Goal: Information Seeking & Learning: Learn about a topic

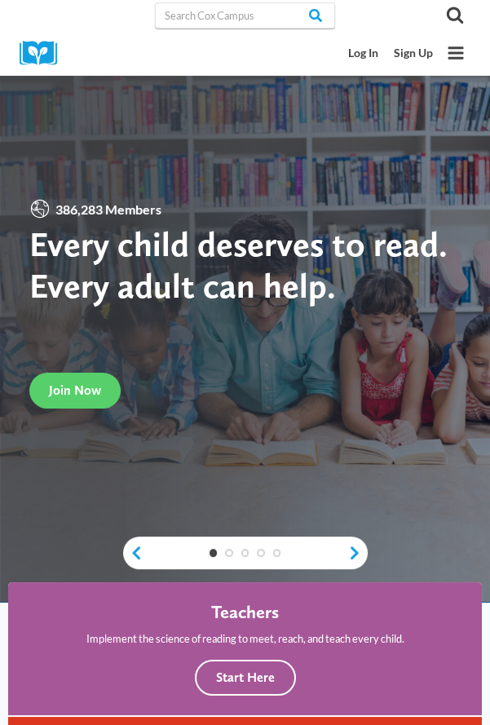
click at [369, 56] on link "Log In" at bounding box center [363, 53] width 46 height 29
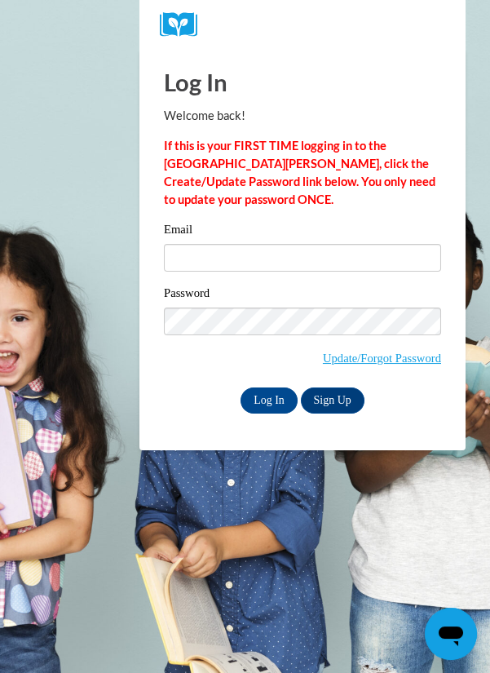
click at [81, 281] on body "Log In Welcome back! If this is your FIRST TIME logging in to the NEW Cox Campu…" at bounding box center [245, 336] width 490 height 673
click at [270, 404] on input "Log In" at bounding box center [269, 400] width 57 height 26
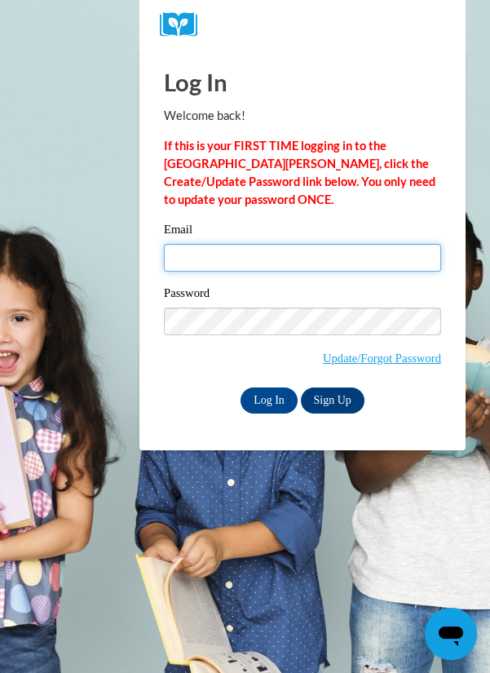
type input "janisksmith@outlook.com"
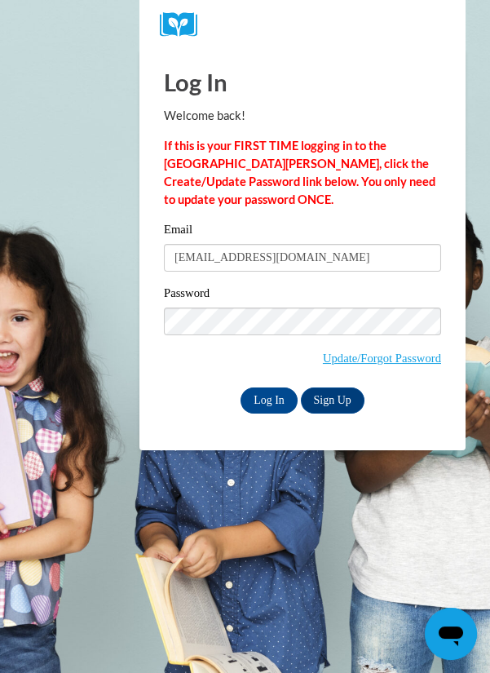
click at [241, 387] on input "Log In" at bounding box center [269, 400] width 57 height 26
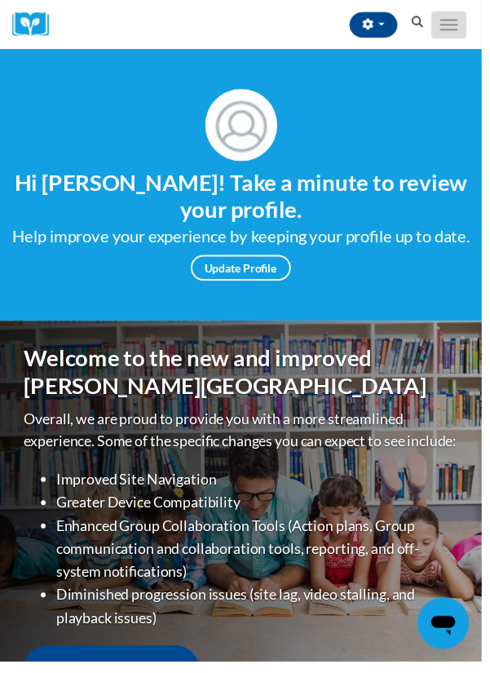
click at [456, 29] on span "Main menu" at bounding box center [457, 30] width 18 height 2
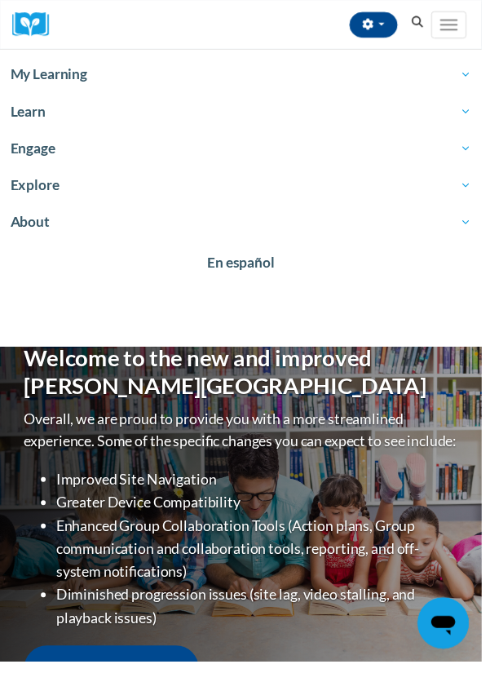
click at [51, 71] on span "My Learning" at bounding box center [245, 76] width 469 height 20
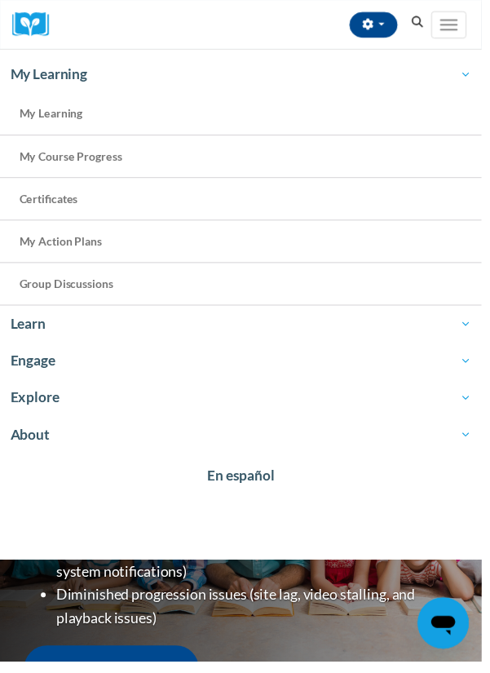
click at [44, 119] on span "My Learning" at bounding box center [52, 115] width 64 height 14
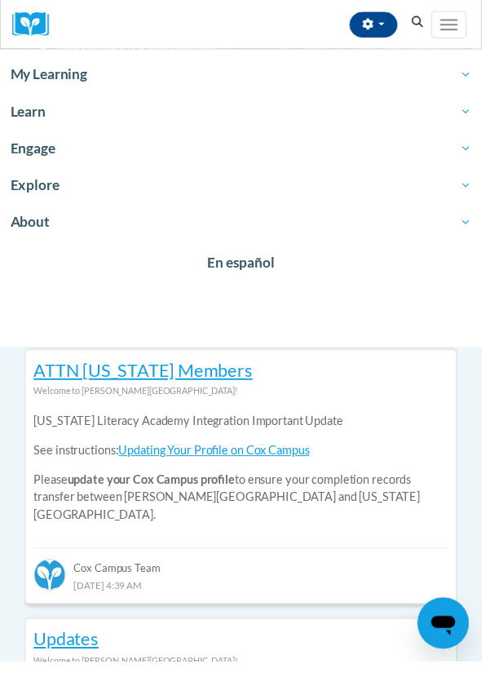
scroll to position [439, 0]
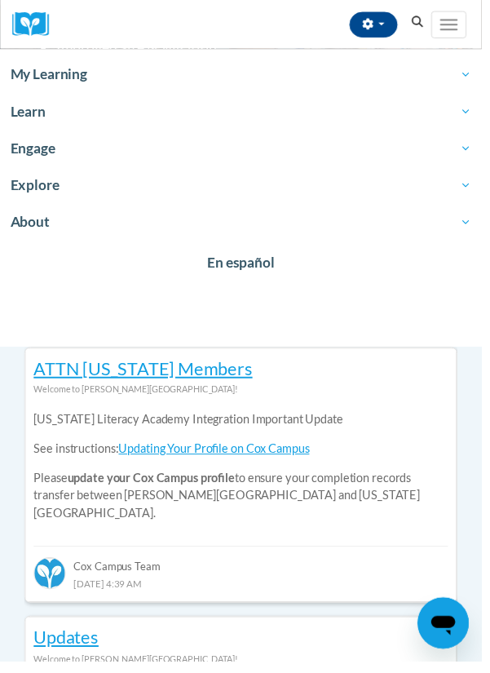
click at [21, 73] on span "My Learning" at bounding box center [245, 76] width 469 height 20
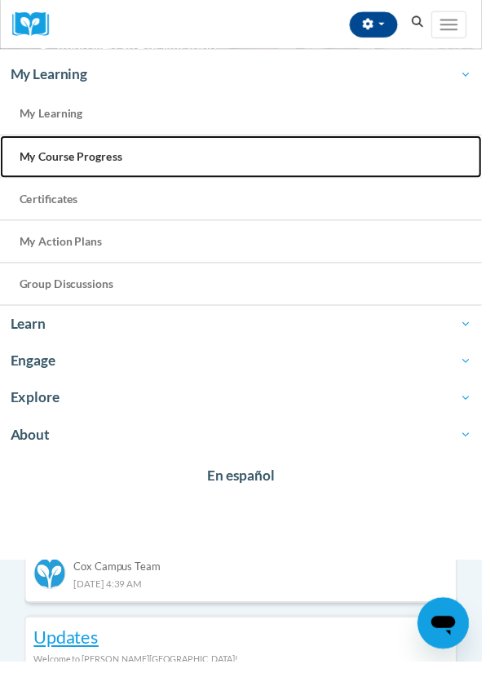
click at [57, 162] on span "My Course Progress" at bounding box center [72, 159] width 104 height 14
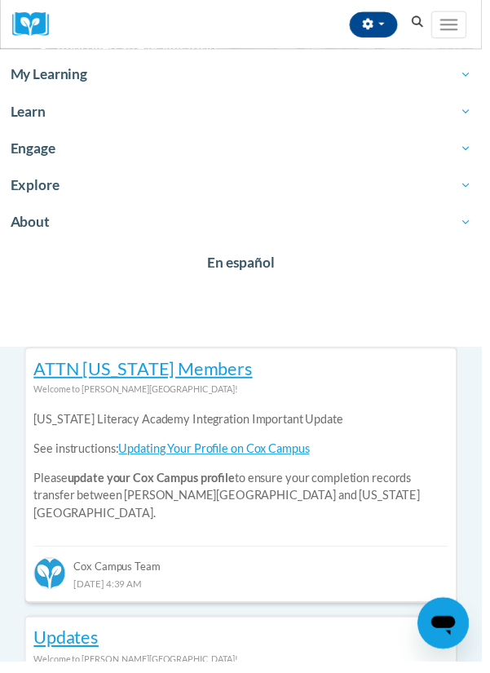
scroll to position [461, 0]
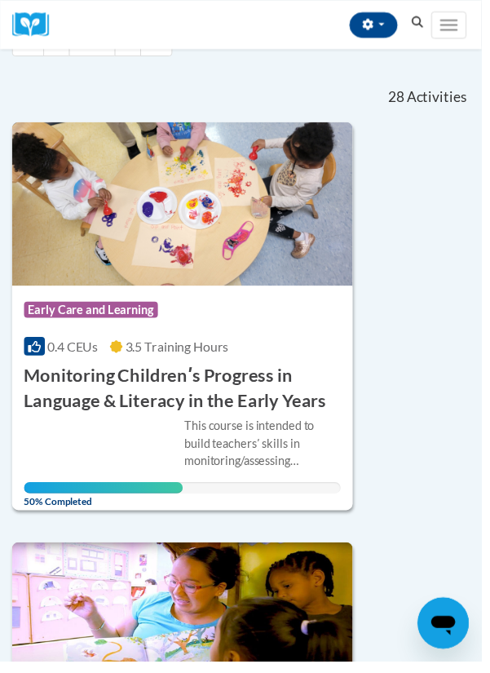
scroll to position [185, 0]
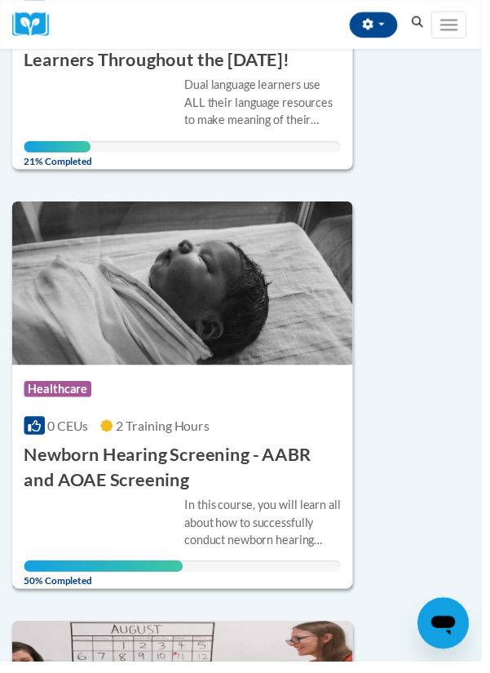
click at [51, 293] on img at bounding box center [185, 288] width 347 height 166
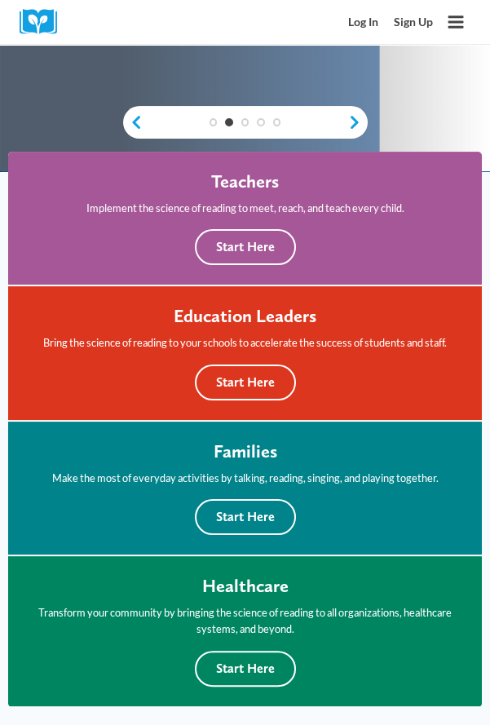
scroll to position [434, 0]
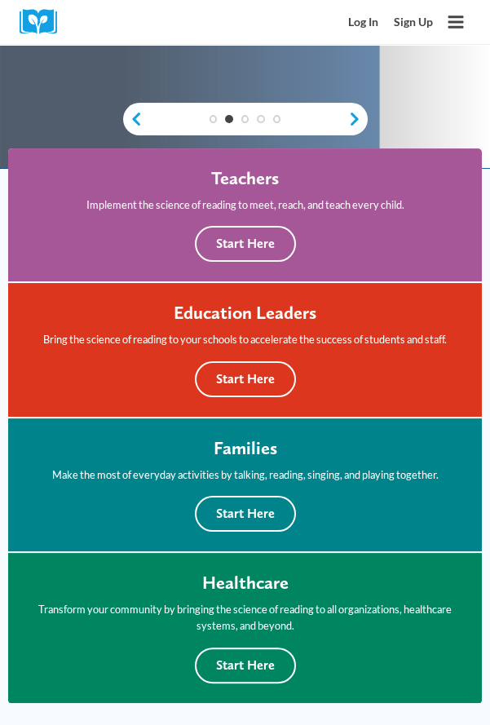
click at [367, 28] on link "Log In" at bounding box center [363, 21] width 46 height 29
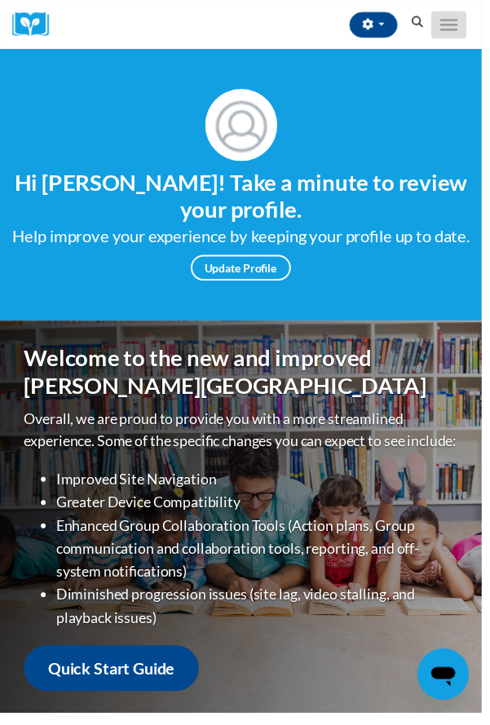
click at [470, 14] on button "Toggle navigation" at bounding box center [457, 25] width 36 height 28
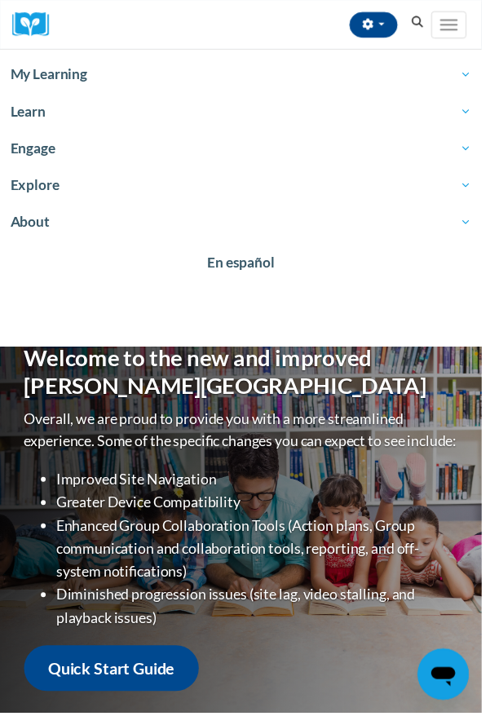
click at [24, 73] on span "My Learning" at bounding box center [245, 76] width 469 height 20
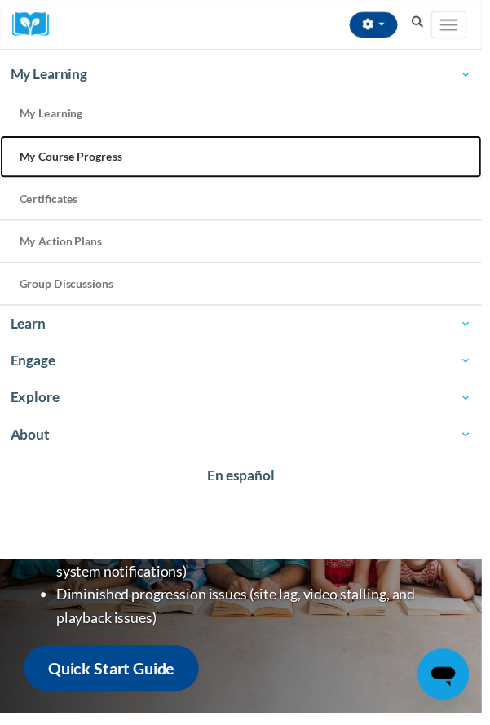
click at [42, 165] on link "My Course Progress" at bounding box center [245, 159] width 490 height 43
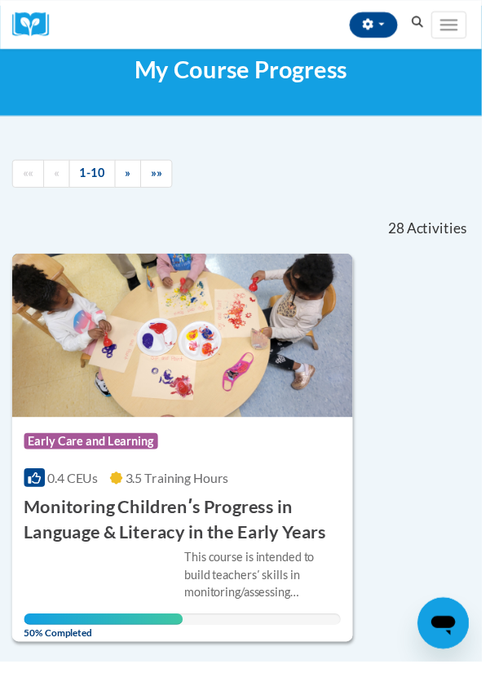
scroll to position [49, 0]
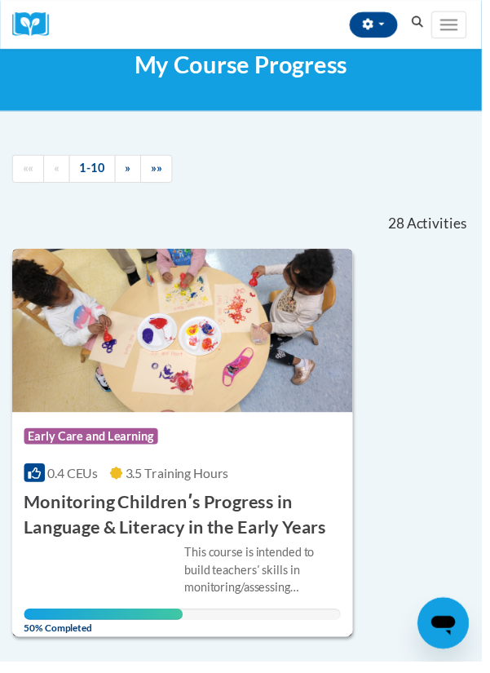
click at [67, 553] on div "This course is intended to build teachersʹ skills in monitoring/assessing child…" at bounding box center [185, 591] width 322 height 77
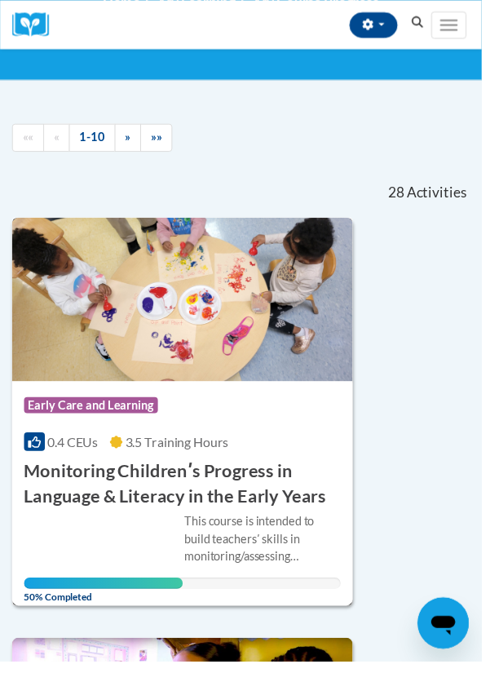
scroll to position [103, 0]
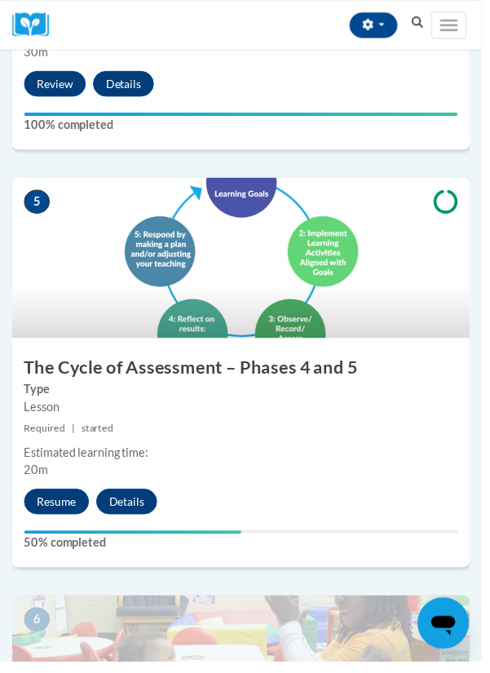
scroll to position [2010, 0]
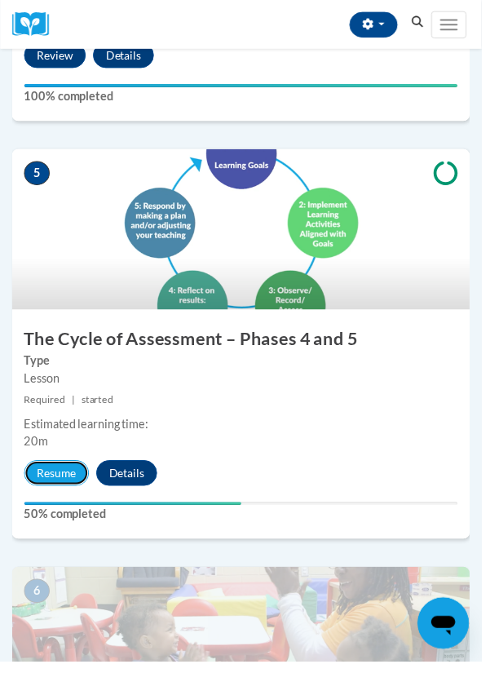
click at [59, 481] on button "Resume" at bounding box center [57, 481] width 66 height 26
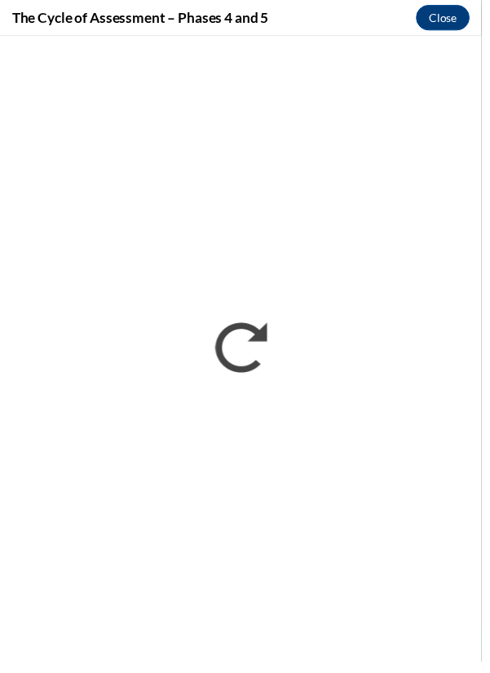
scroll to position [0, 0]
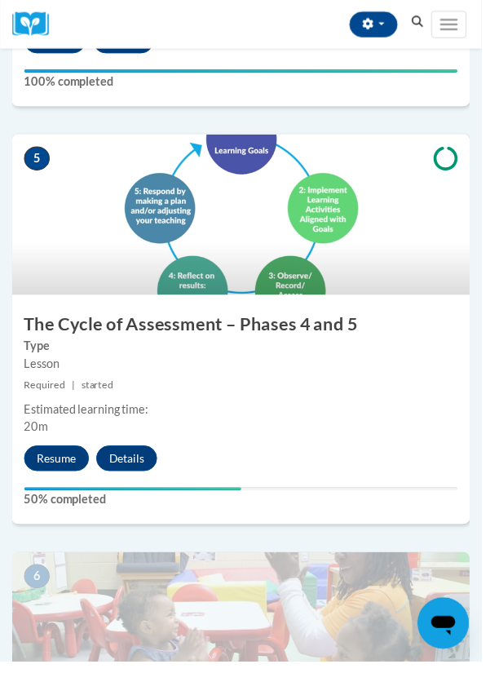
scroll to position [2026, 0]
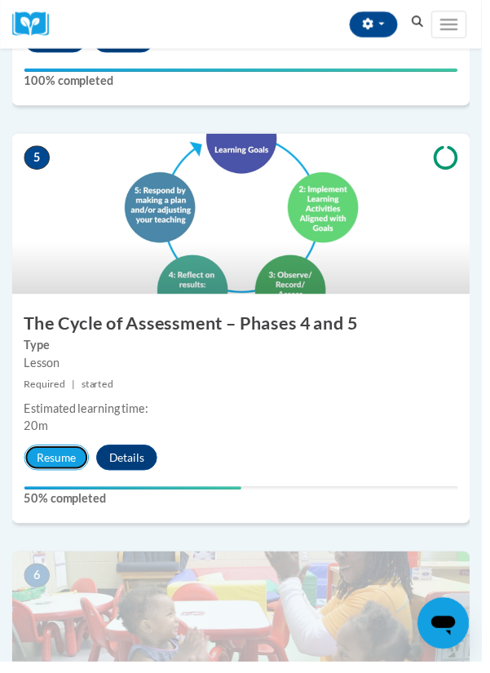
click at [64, 464] on button "Resume" at bounding box center [57, 466] width 66 height 26
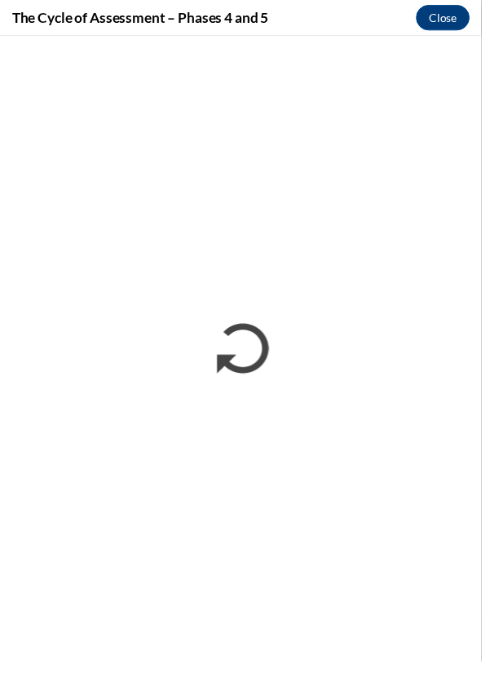
scroll to position [0, 0]
click at [457, 29] on button "Close" at bounding box center [450, 18] width 55 height 26
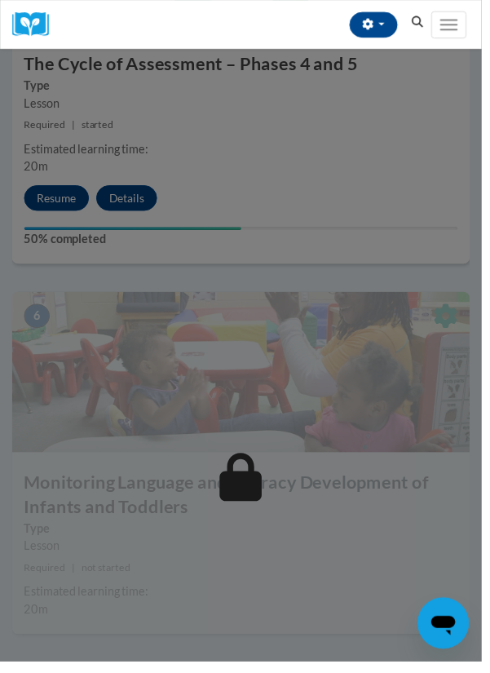
scroll to position [2289, 0]
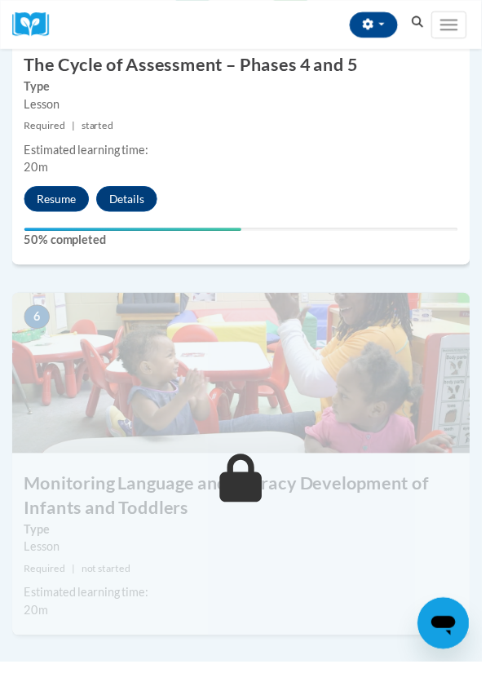
scroll to position [2301, 0]
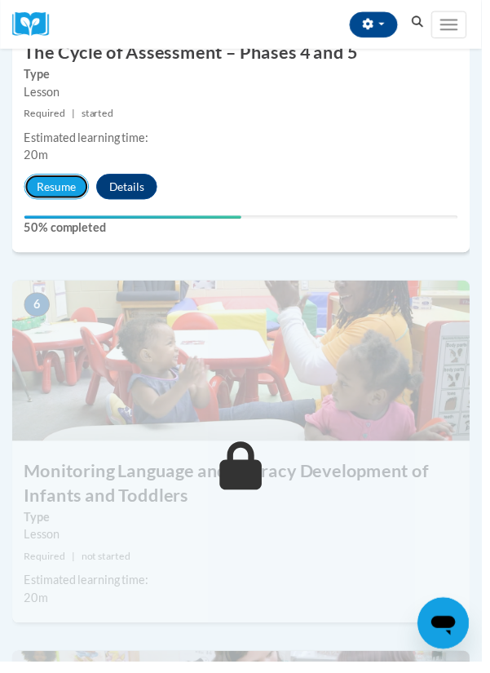
click at [64, 183] on button "Resume" at bounding box center [57, 190] width 66 height 26
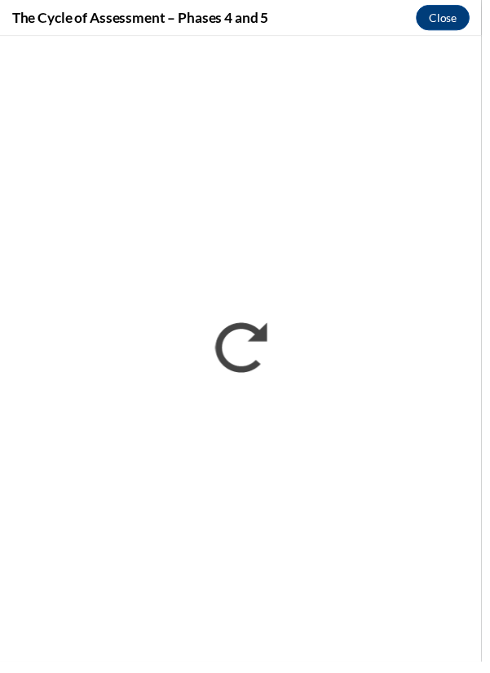
scroll to position [0, 0]
